Goal: Task Accomplishment & Management: Manage account settings

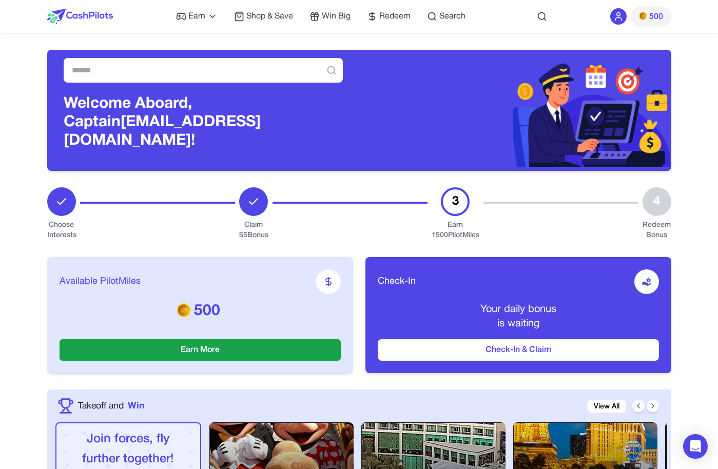
click at [617, 17] on icon at bounding box center [618, 16] width 10 height 10
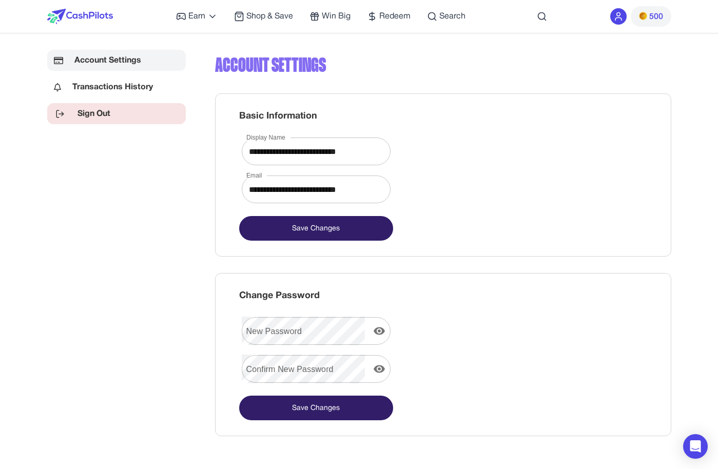
click at [140, 116] on link "Sign Out" at bounding box center [116, 113] width 139 height 21
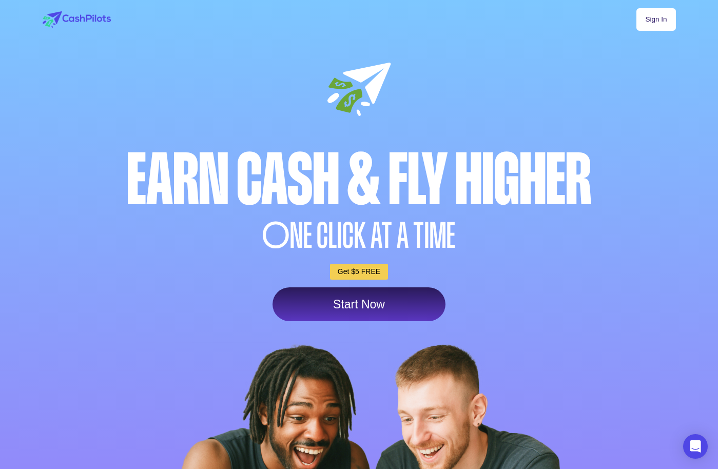
click at [643, 10] on link "Sign In" at bounding box center [655, 19] width 39 height 23
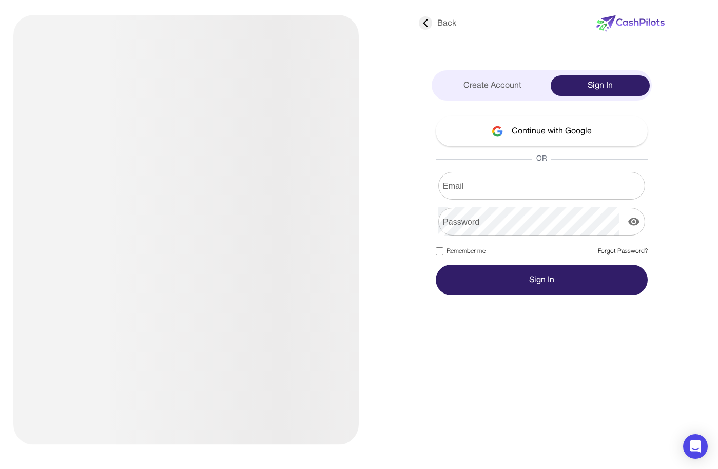
click at [501, 186] on input "Email" at bounding box center [541, 185] width 207 height 29
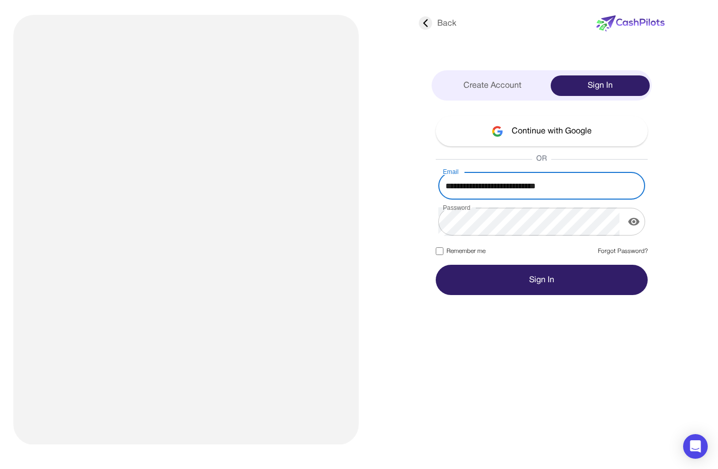
type input "**********"
click at [436, 265] on button "Sign In" at bounding box center [542, 280] width 212 height 30
